Goal: Find specific page/section

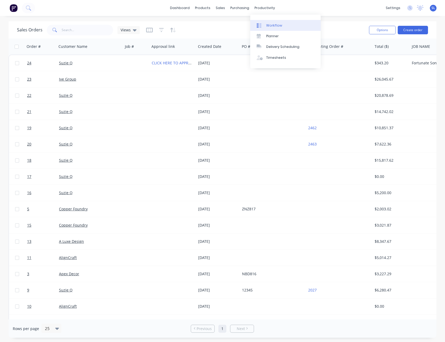
click at [268, 21] on link "Workflow" at bounding box center [285, 25] width 70 height 11
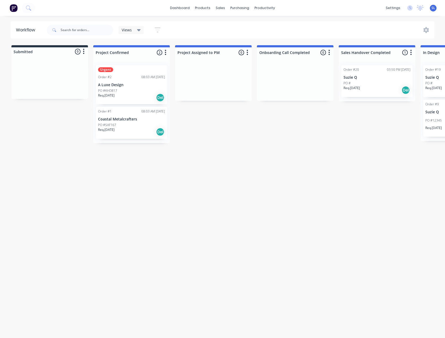
click at [144, 96] on div "Req. [DATE] Del" at bounding box center [131, 97] width 67 height 9
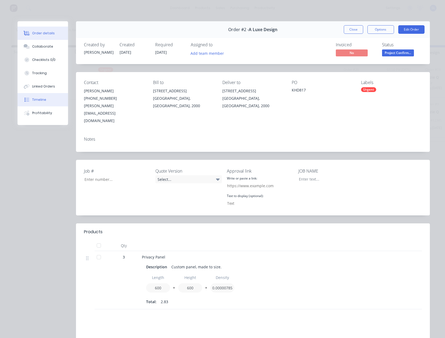
click at [29, 100] on button "Timeline" at bounding box center [43, 99] width 50 height 13
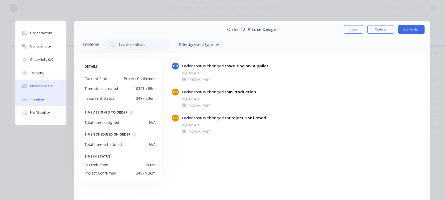
click at [35, 90] on button "Linked Orders" at bounding box center [40, 86] width 50 height 13
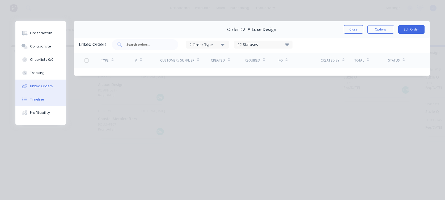
click at [35, 101] on div "Timeline" at bounding box center [37, 99] width 14 height 5
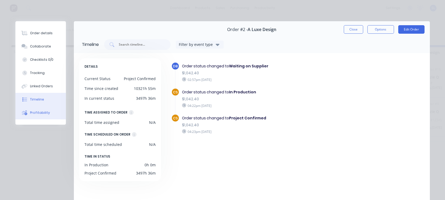
click at [40, 112] on div "Profitability" at bounding box center [40, 113] width 20 height 5
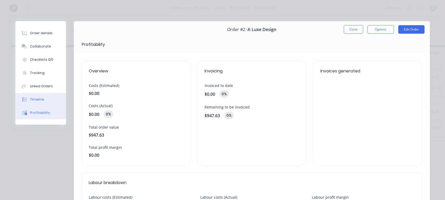
click at [41, 96] on button "Timeline" at bounding box center [40, 99] width 50 height 13
